Goal: Find specific page/section: Find specific page/section

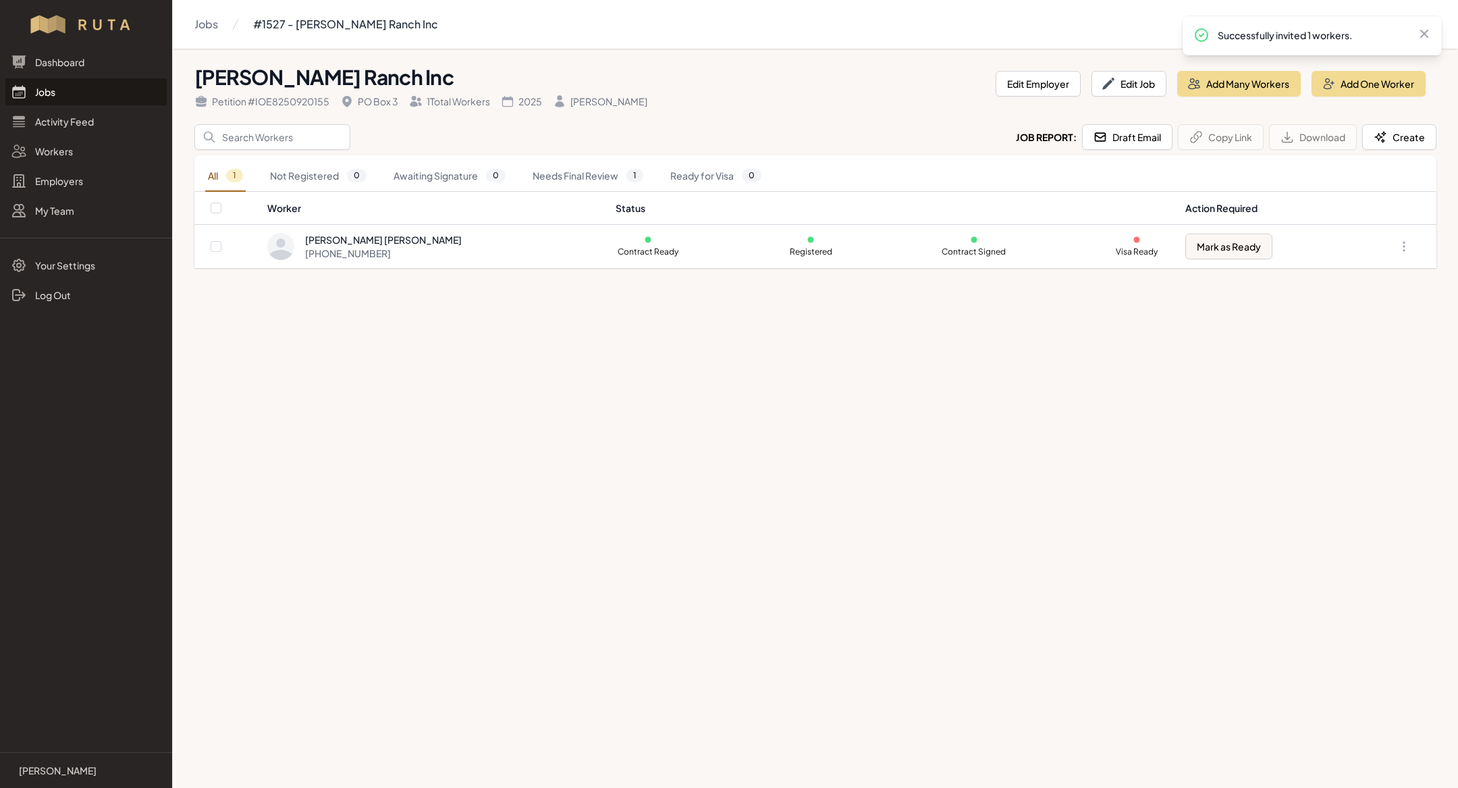
click at [35, 101] on link "Jobs" at bounding box center [85, 91] width 161 height 27
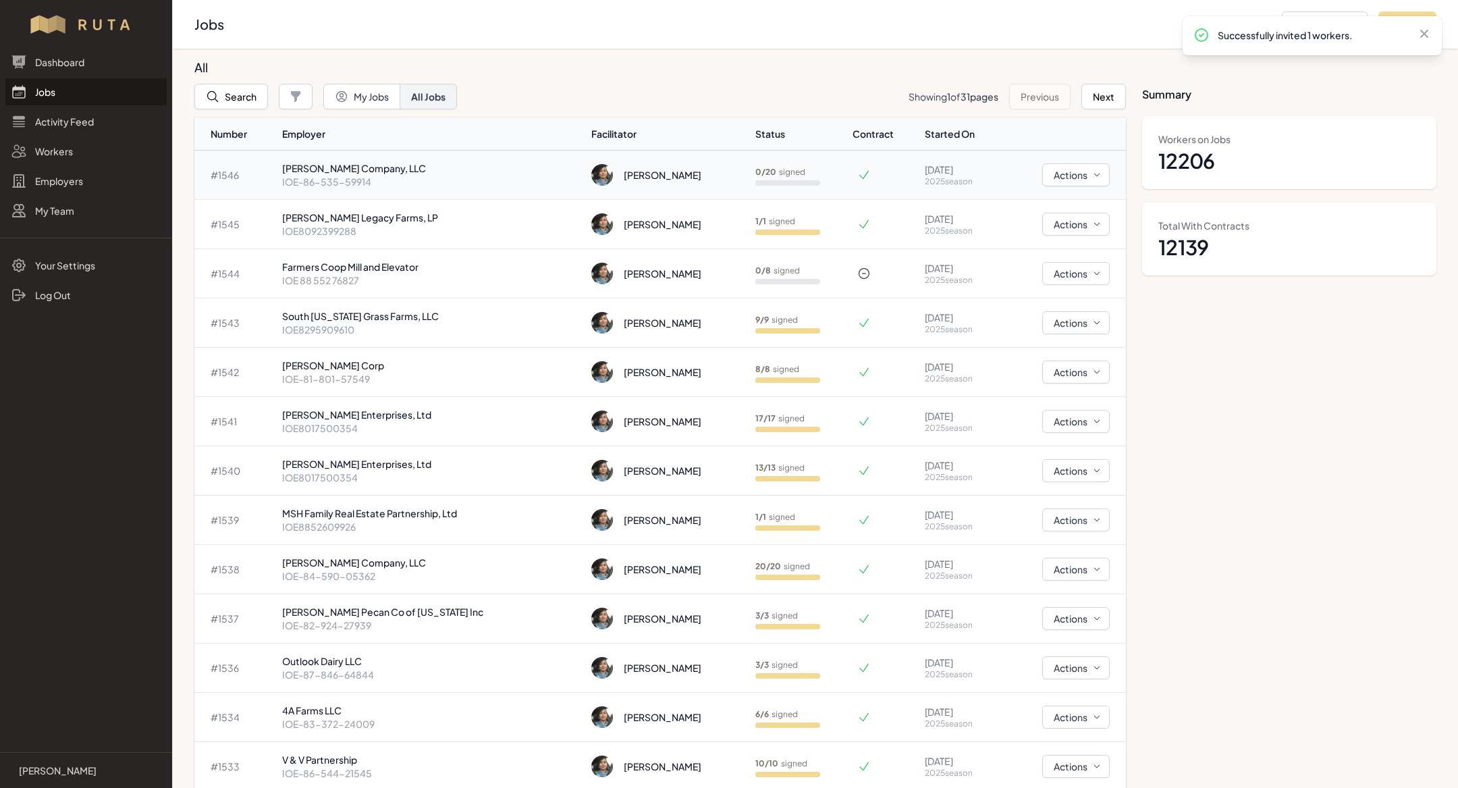
click at [397, 176] on p "IOE-86-535-59914" at bounding box center [431, 182] width 299 height 14
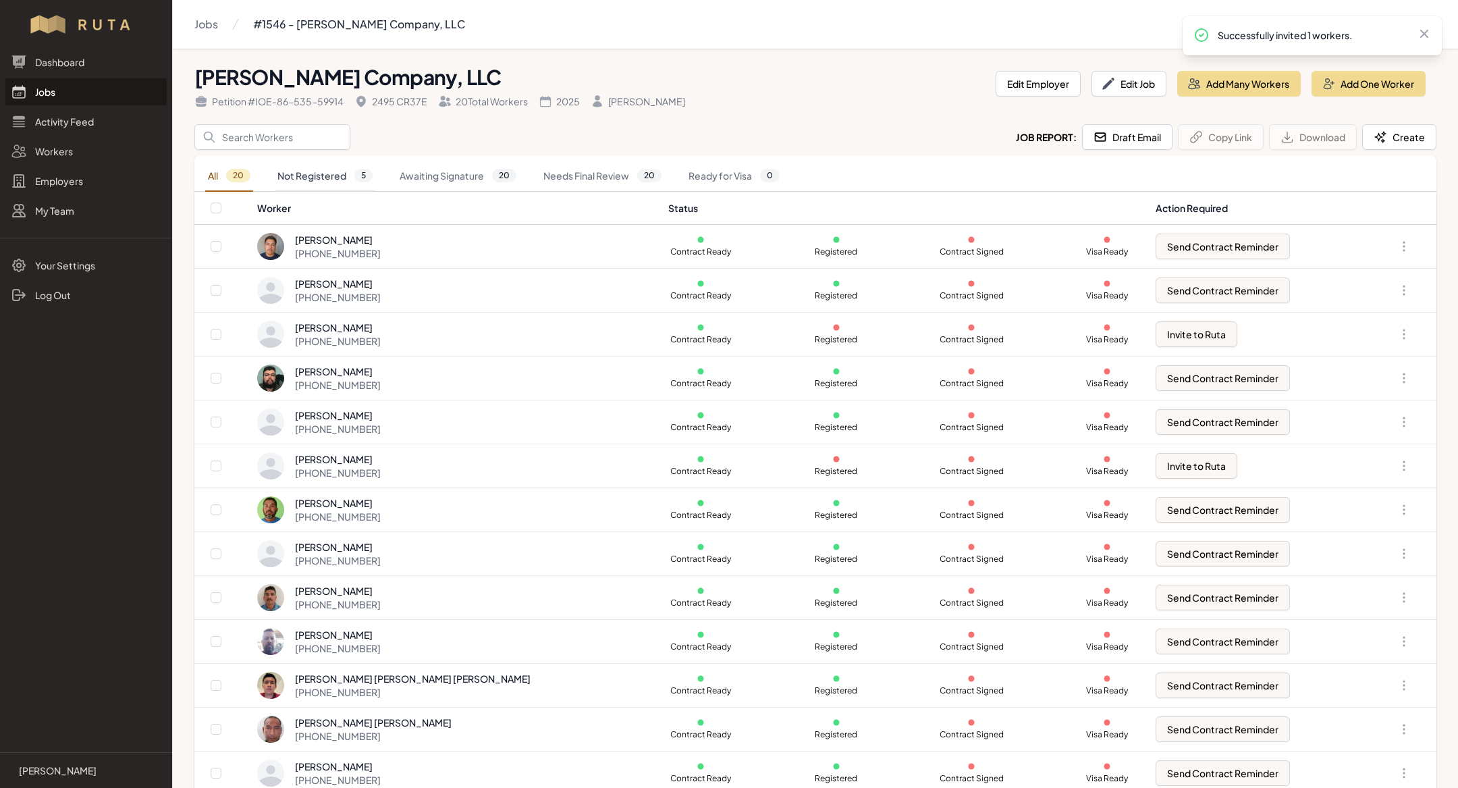
click at [347, 183] on link "Not Registered 5" at bounding box center [325, 176] width 101 height 31
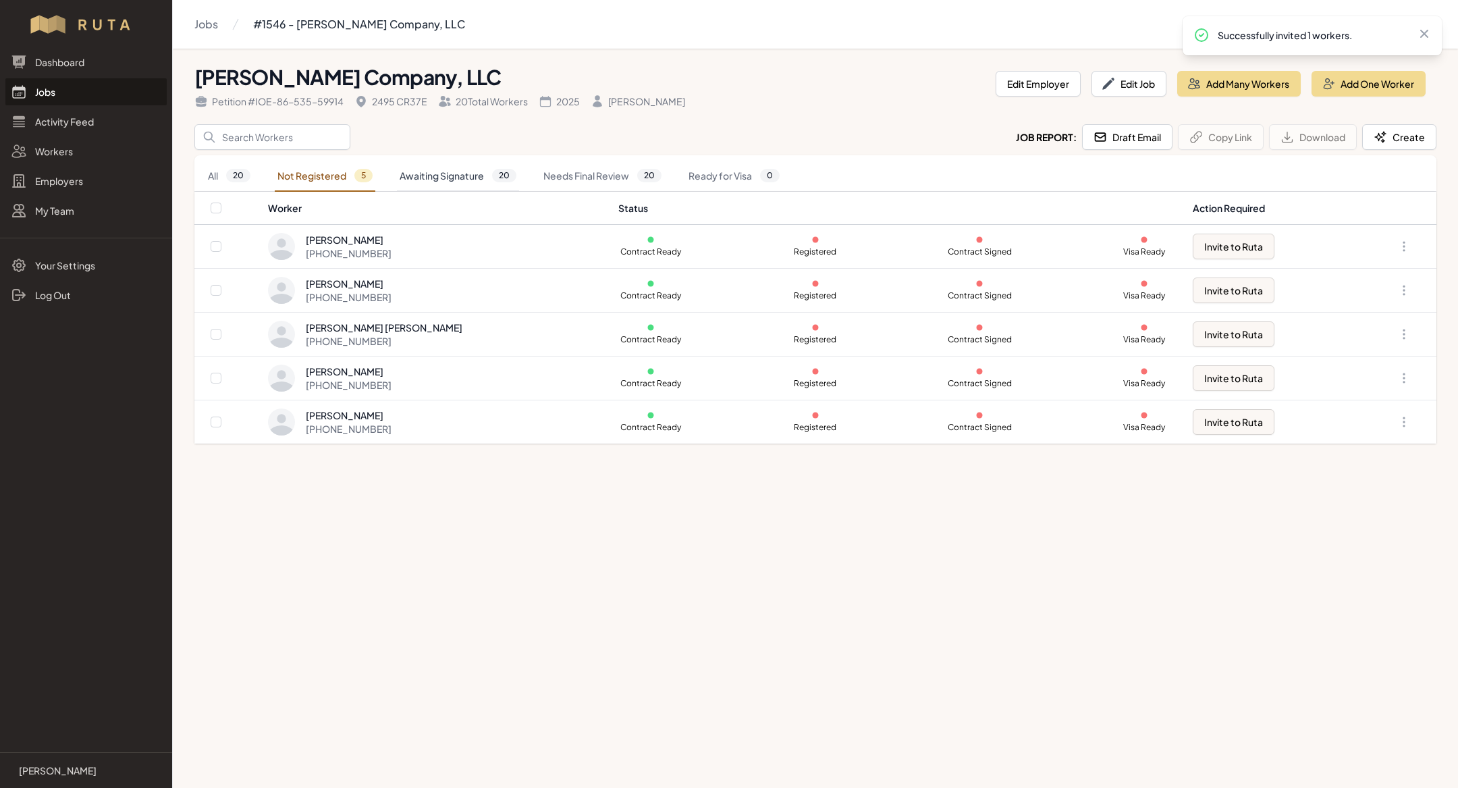
click at [454, 172] on link "Awaiting Signature 20" at bounding box center [458, 176] width 122 height 31
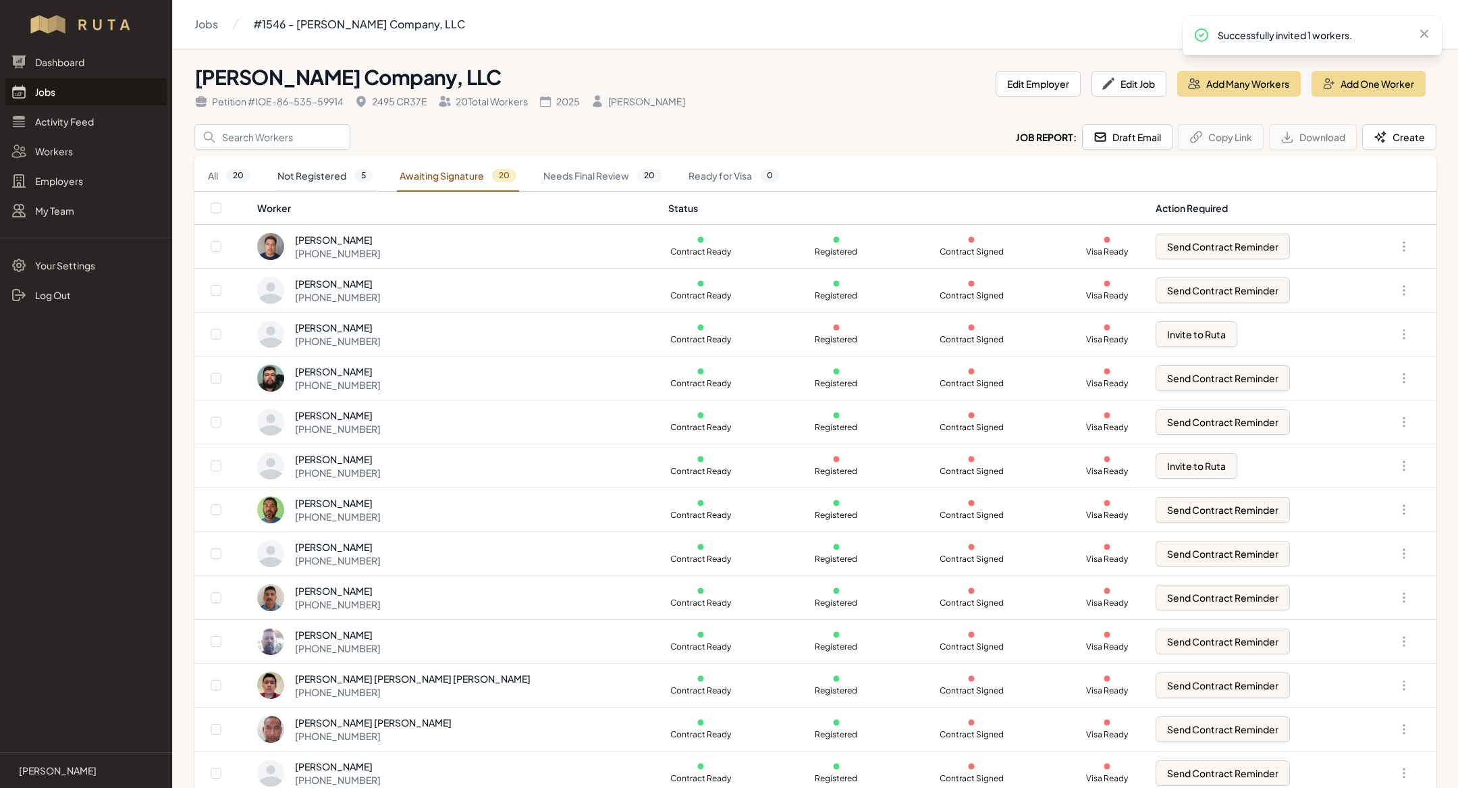
click at [349, 175] on link "Not Registered 5" at bounding box center [325, 176] width 101 height 31
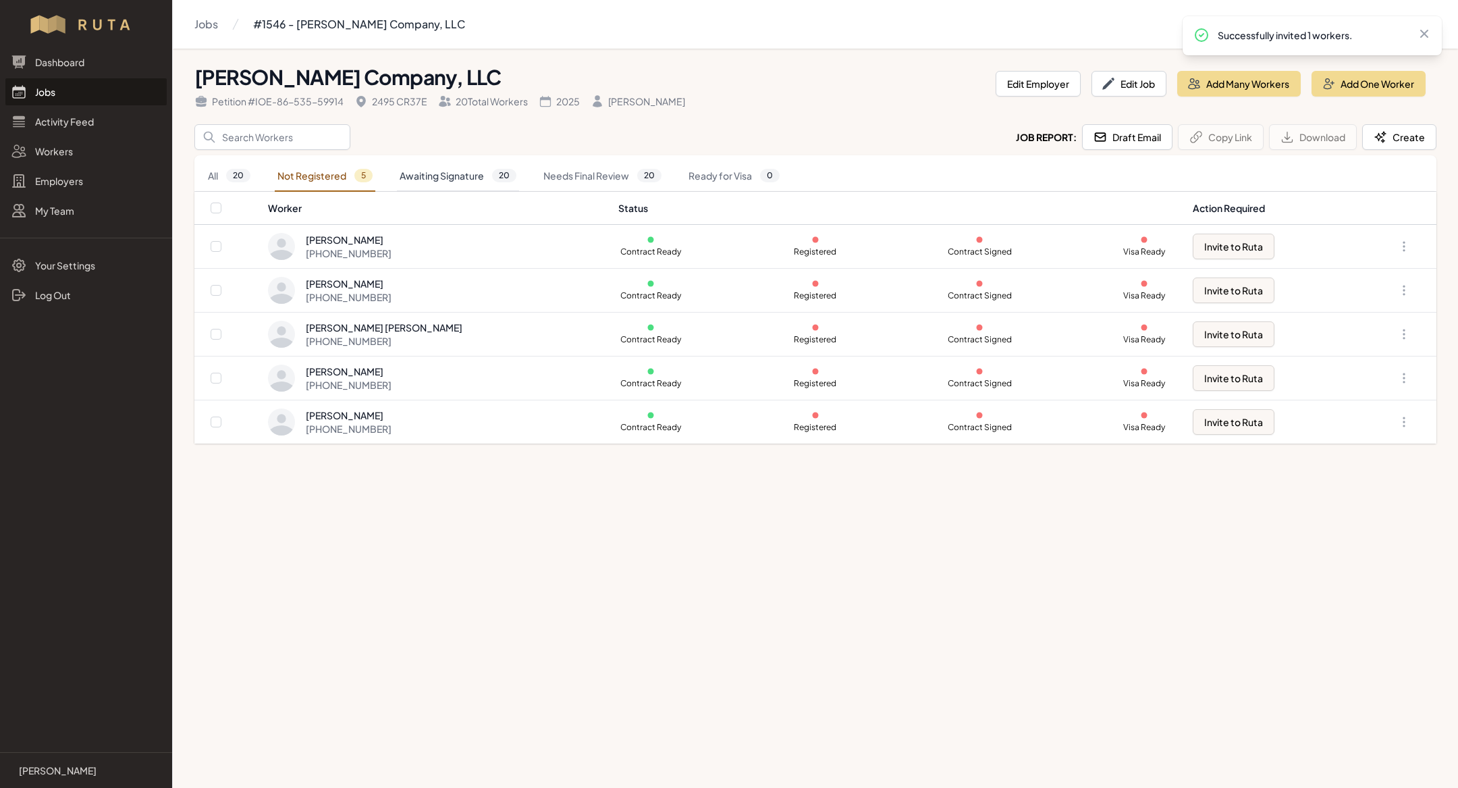
click at [462, 169] on link "Awaiting Signature 20" at bounding box center [458, 176] width 122 height 31
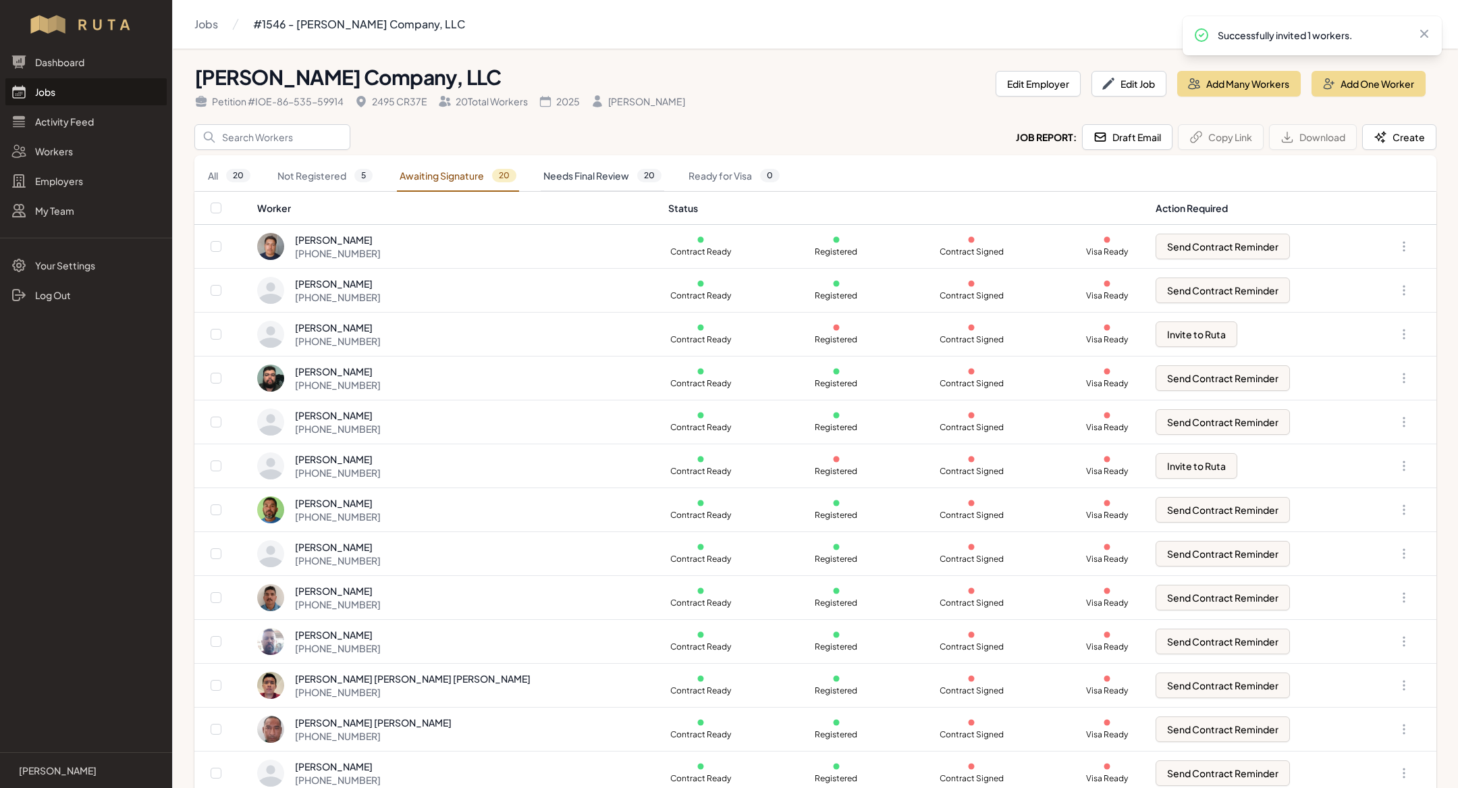
click at [565, 181] on link "Needs Final Review 20" at bounding box center [603, 176] width 124 height 31
click at [660, 192] on th "Status" at bounding box center [903, 208] width 487 height 33
click at [486, 184] on link "Awaiting Signature 20" at bounding box center [458, 176] width 122 height 31
click at [320, 181] on link "Not Registered 5" at bounding box center [325, 176] width 101 height 31
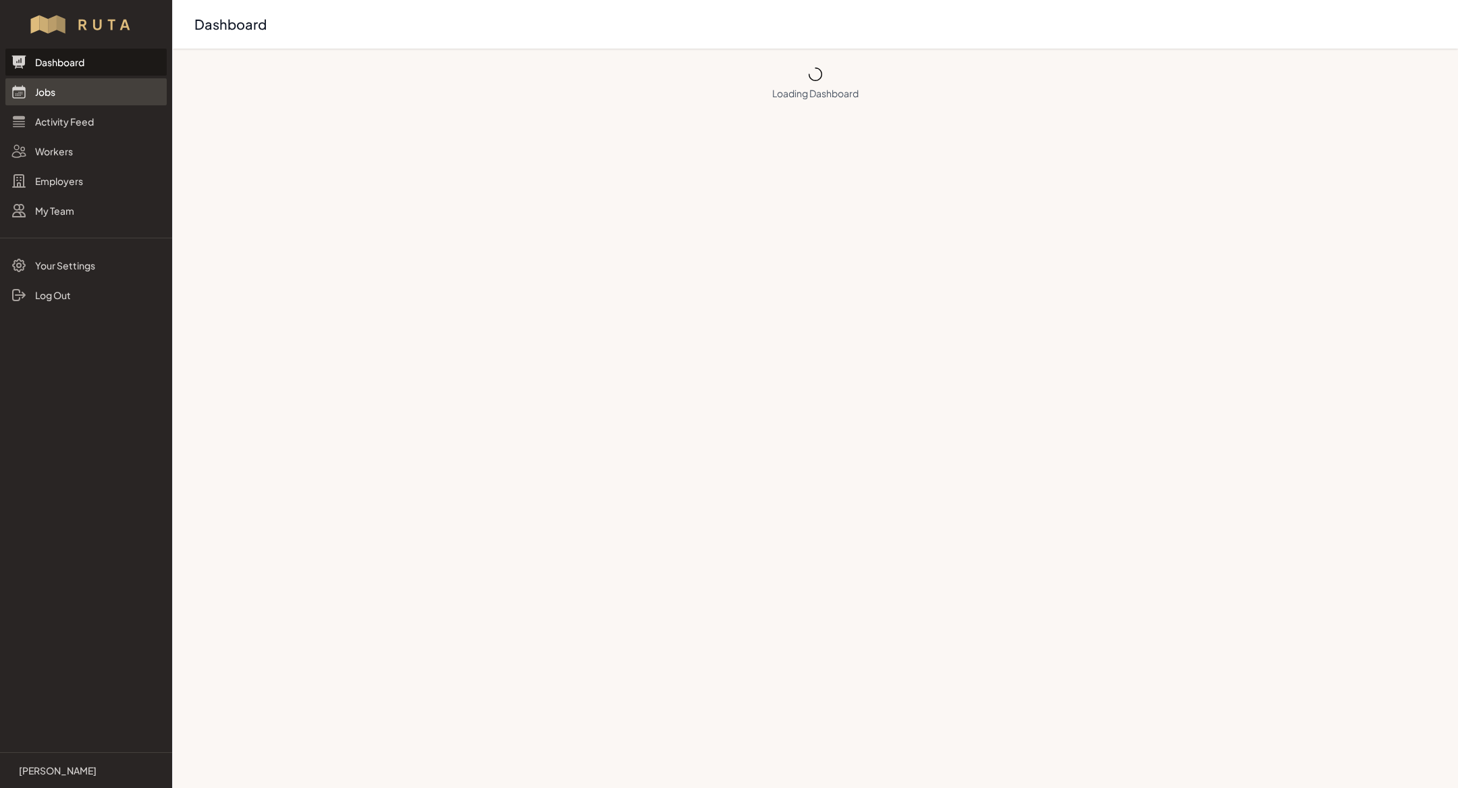
click at [35, 97] on link "Jobs" at bounding box center [85, 91] width 161 height 27
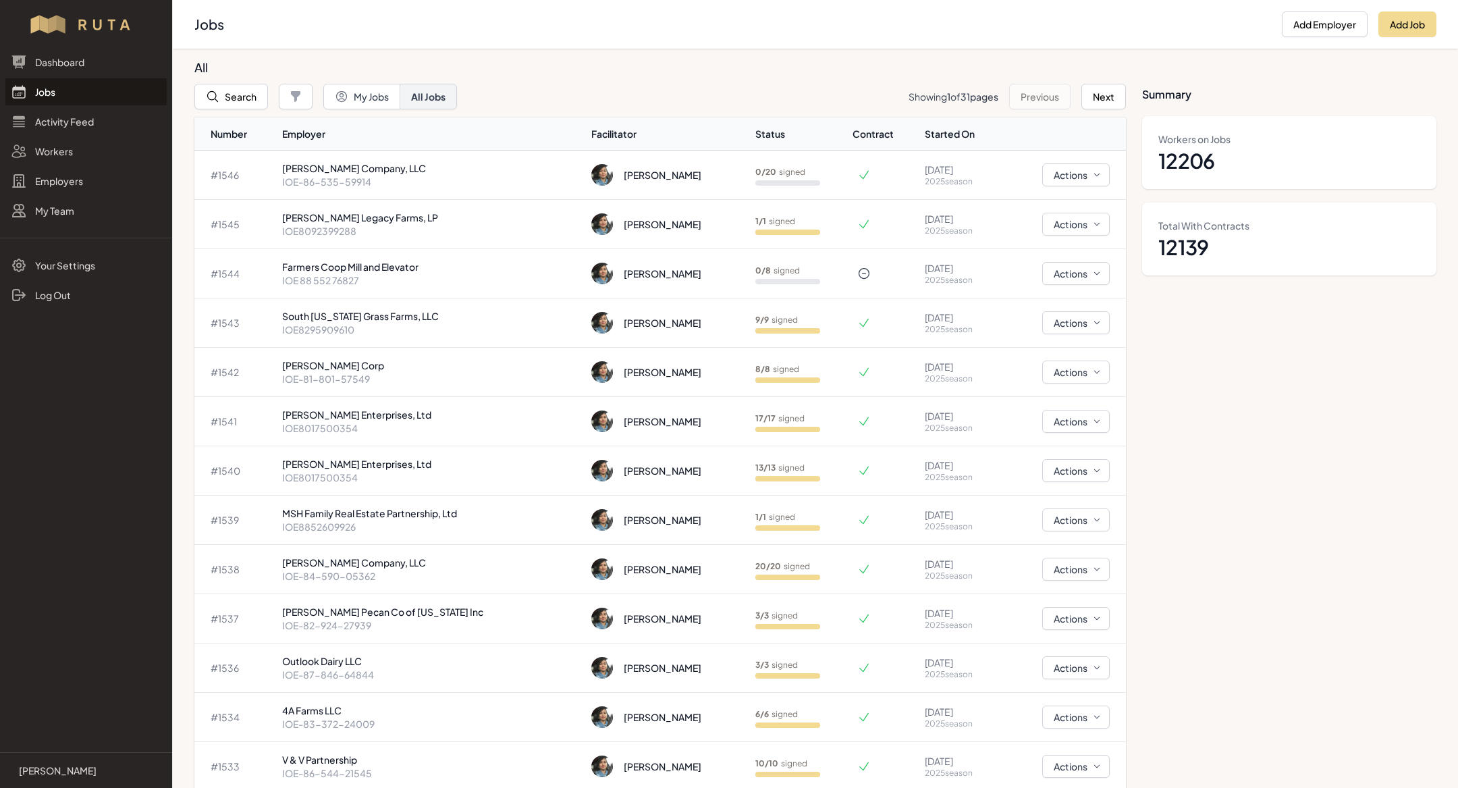
click at [100, 86] on link "Jobs" at bounding box center [85, 91] width 161 height 27
click at [402, 177] on p "IOE-86-535-59914" at bounding box center [431, 182] width 299 height 14
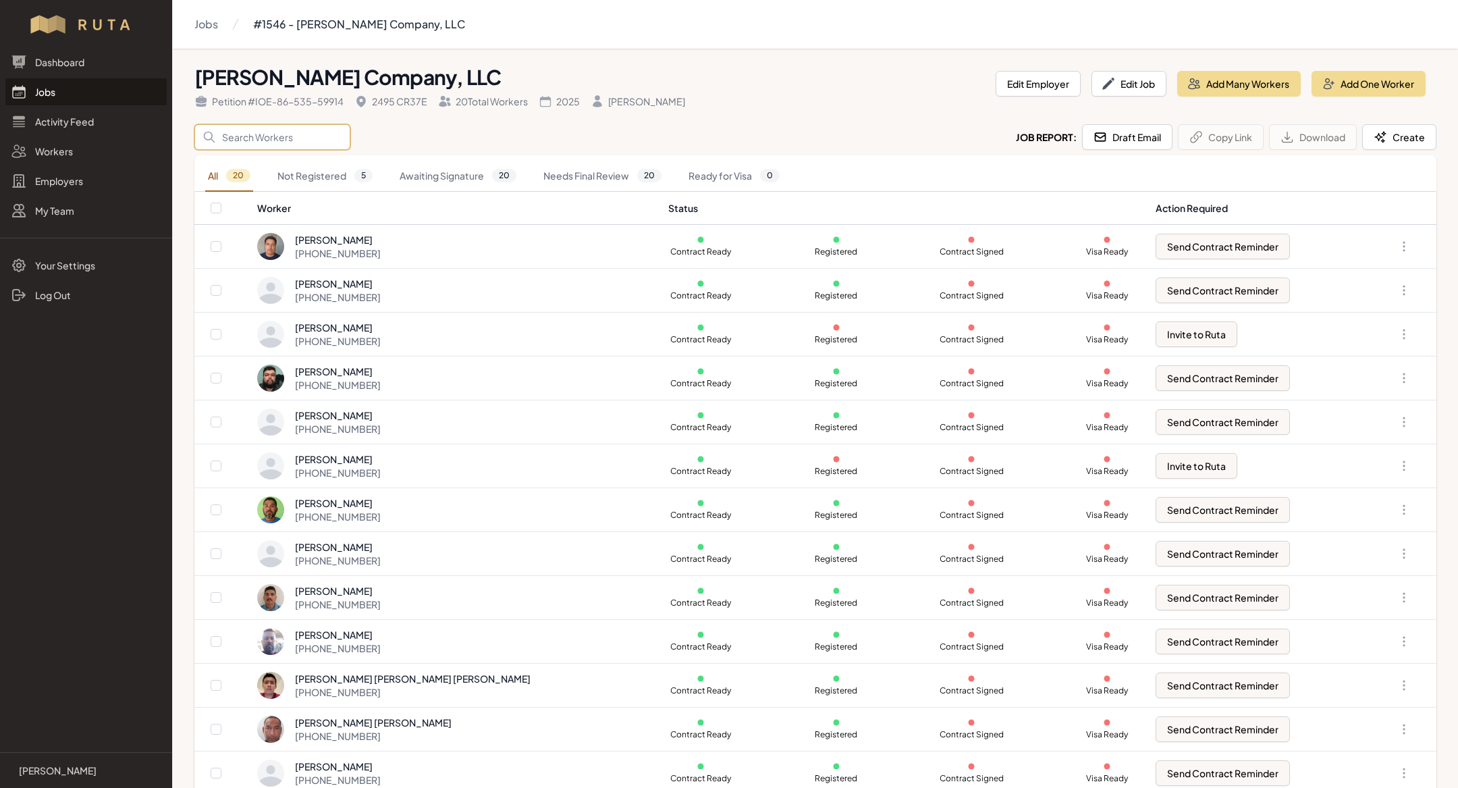
click at [275, 141] on input "Search" at bounding box center [272, 137] width 156 height 26
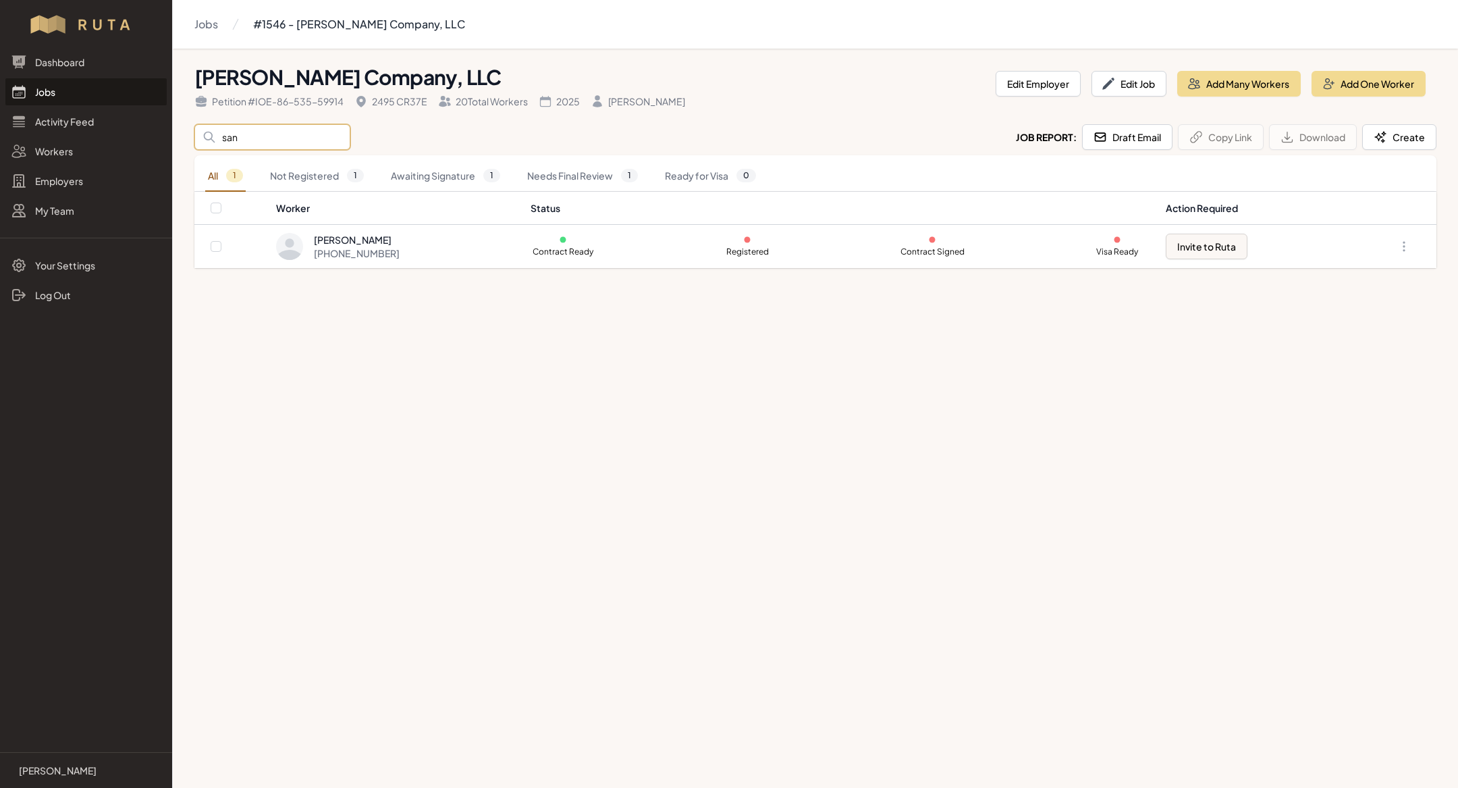
type input "san"
click at [491, 409] on main "Jobs #1546 - Milagro Stone Company, LLC Milagro Stone Company, LLC Petition # I…" at bounding box center [729, 394] width 1458 height 788
click at [57, 93] on link "Jobs" at bounding box center [85, 91] width 161 height 27
